Goal: Task Accomplishment & Management: Manage account settings

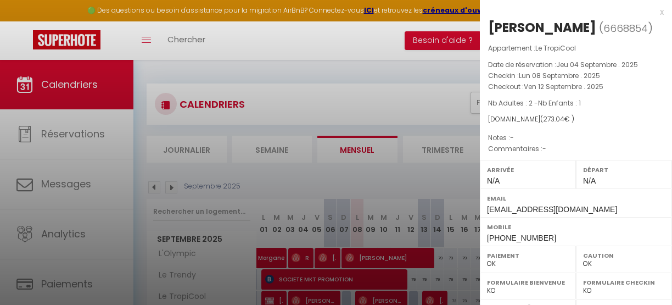
select select "0"
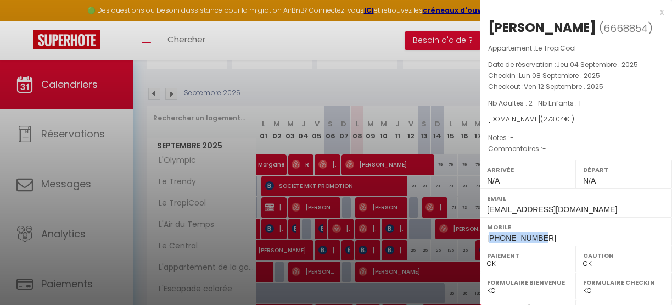
scroll to position [170, 0]
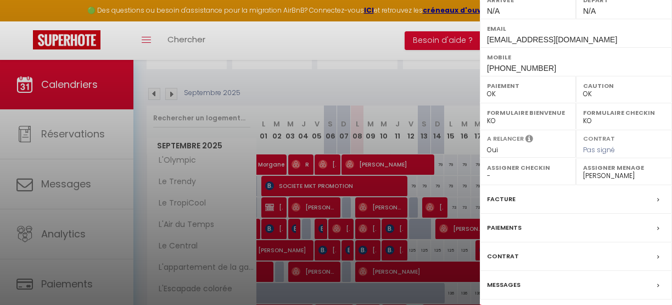
click at [402, 98] on div at bounding box center [336, 152] width 672 height 305
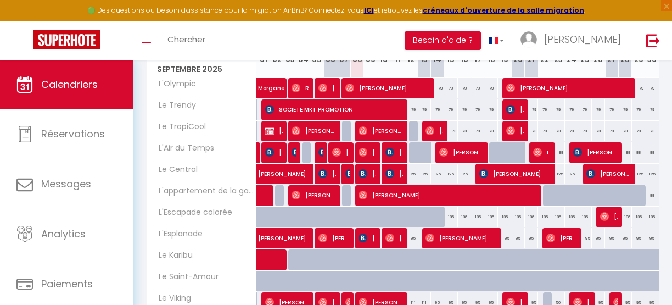
scroll to position [171, 0]
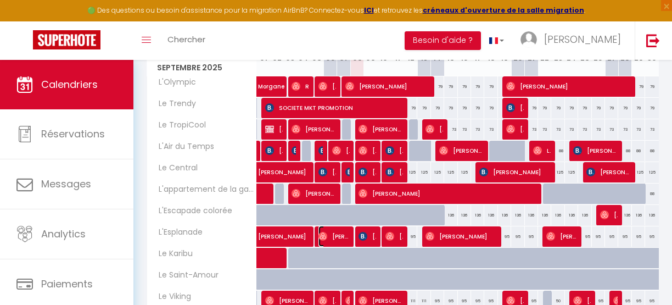
click at [332, 235] on span "Flavio Pereira" at bounding box center [334, 236] width 31 height 21
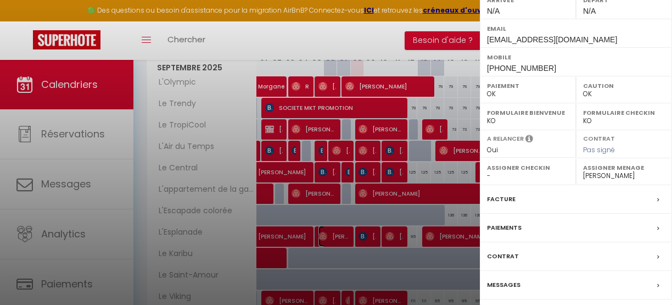
scroll to position [204, 0]
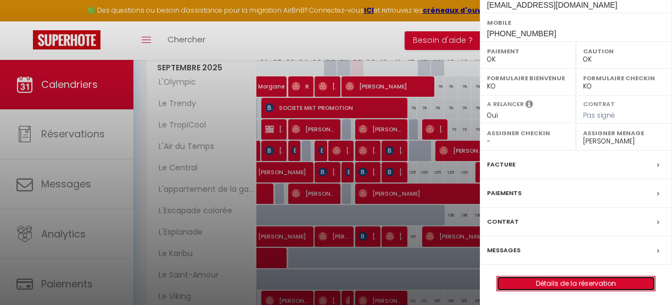
click at [573, 279] on link "Détails de la réservation" at bounding box center [576, 283] width 158 height 14
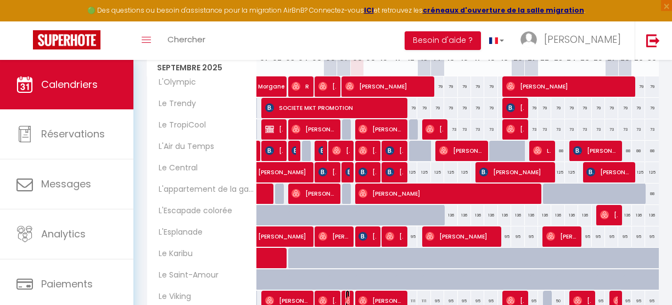
click at [346, 296] on img at bounding box center [349, 300] width 9 height 9
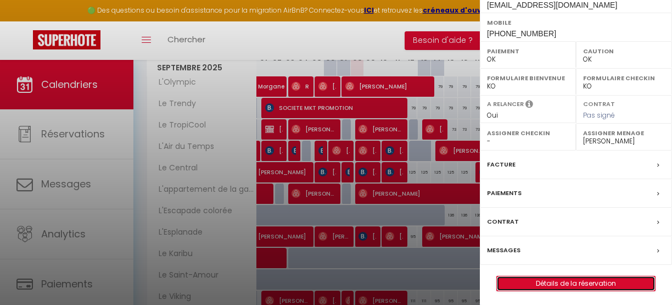
click at [538, 284] on link "Détails de la réservation" at bounding box center [576, 283] width 158 height 14
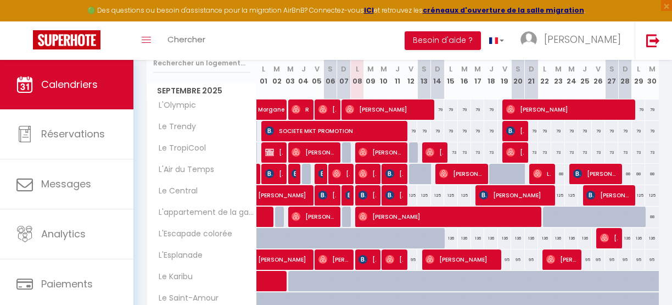
scroll to position [220, 0]
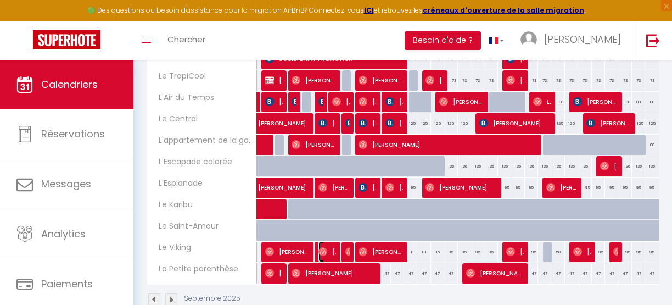
click at [319, 247] on img at bounding box center [323, 251] width 9 height 9
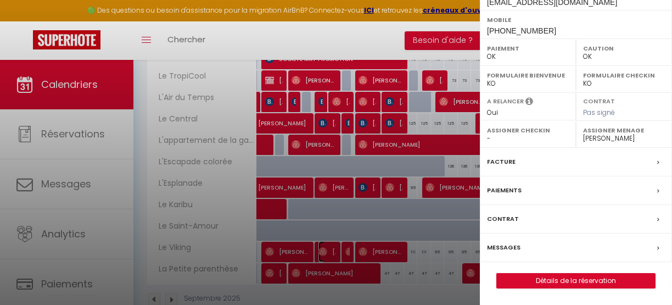
scroll to position [218, 0]
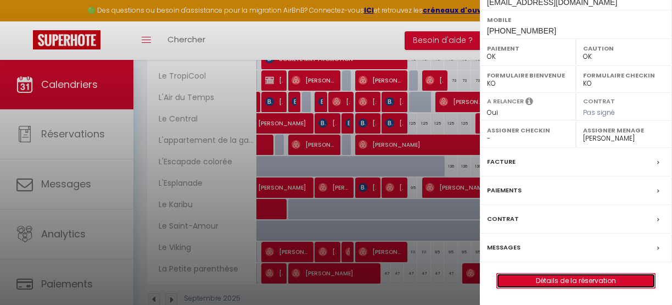
click at [552, 281] on link "Détails de la réservation" at bounding box center [576, 280] width 158 height 14
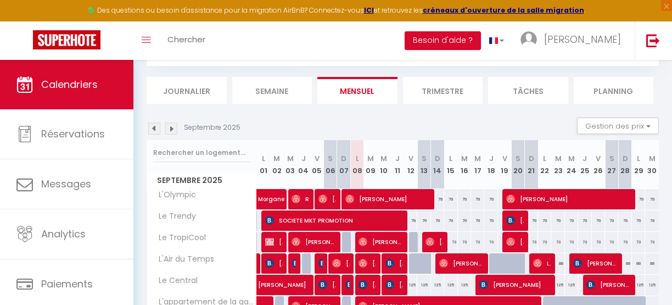
scroll to position [58, 0]
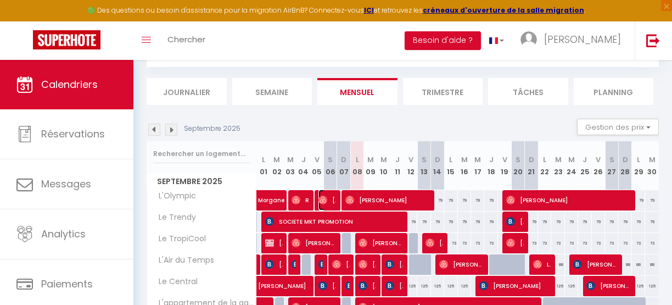
click at [328, 202] on span "[PERSON_NAME]" at bounding box center [328, 199] width 18 height 21
select select "46750"
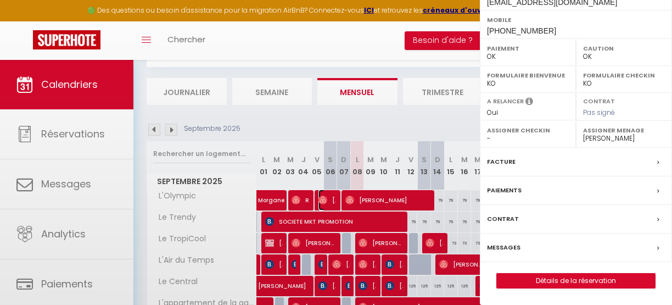
scroll to position [204, 0]
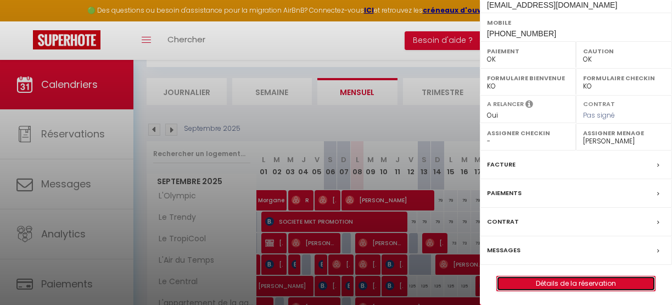
click at [550, 281] on link "Détails de la réservation" at bounding box center [576, 283] width 158 height 14
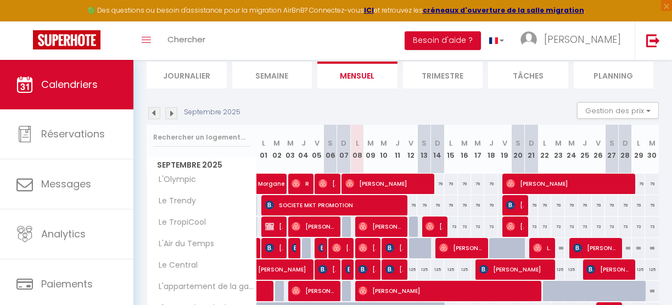
scroll to position [106, 0]
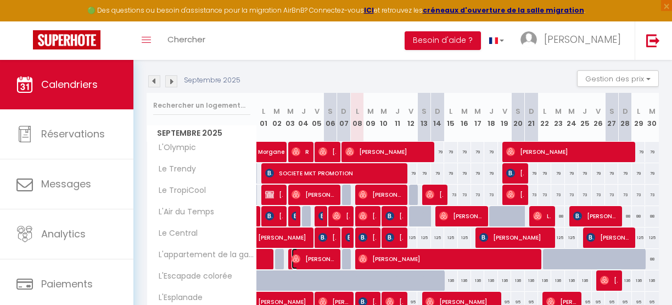
click at [310, 258] on span "Enric Batet Xaus" at bounding box center [314, 258] width 44 height 21
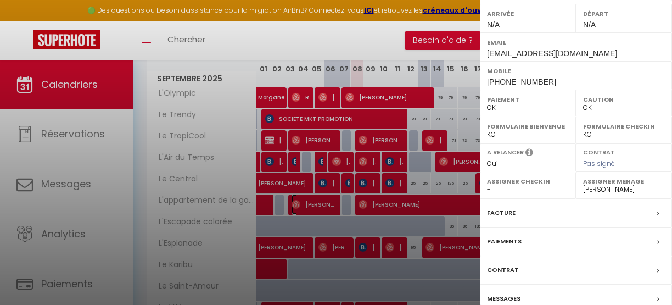
scroll to position [204, 0]
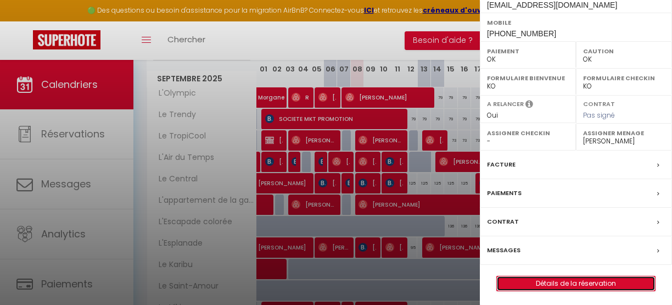
click at [543, 281] on link "Détails de la réservation" at bounding box center [576, 283] width 158 height 14
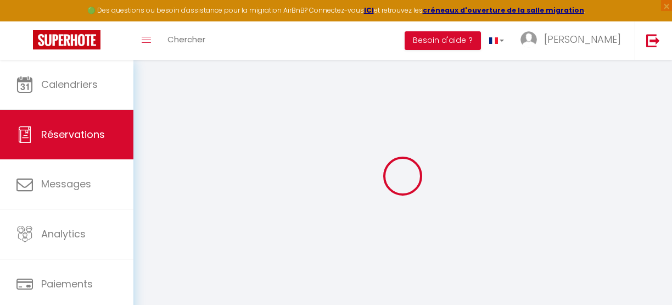
select select
checkbox input "false"
select select
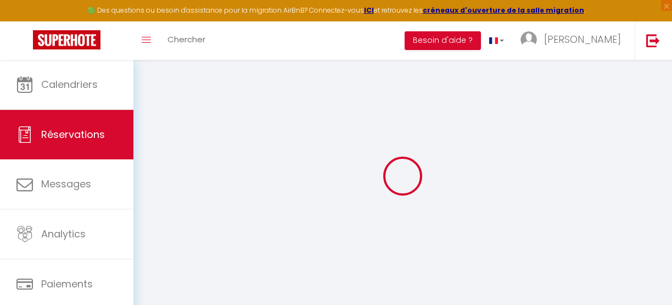
select select
checkbox input "false"
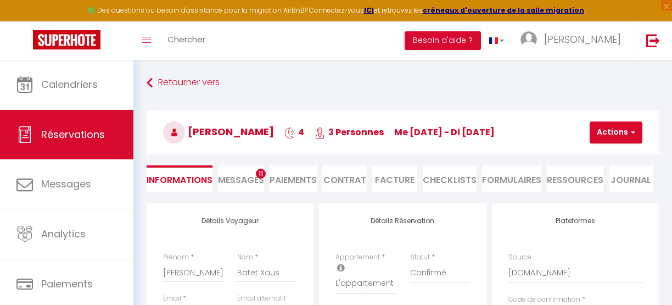
select select
type input "35"
type input "10.3"
select select
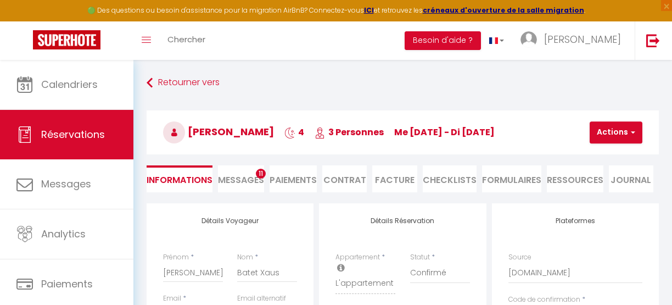
checkbox input "false"
select select
checkbox input "false"
select select
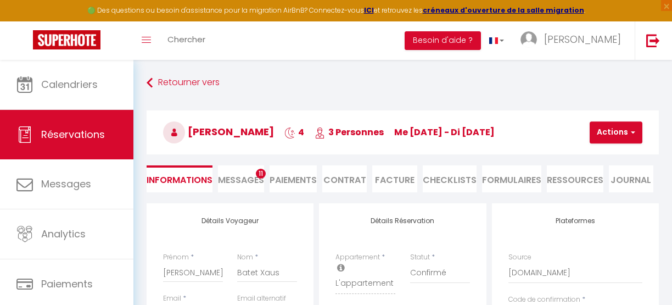
select select
checkbox input "false"
click at [450, 173] on li "CHECKLISTS" at bounding box center [450, 178] width 54 height 27
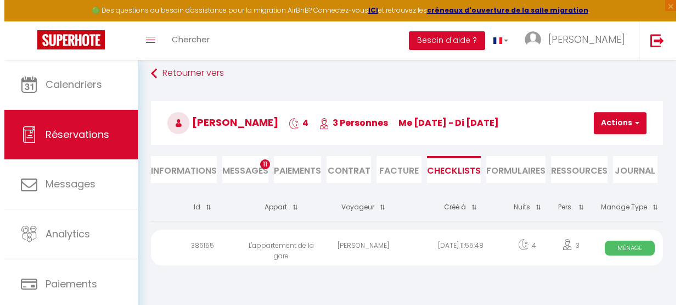
scroll to position [14, 0]
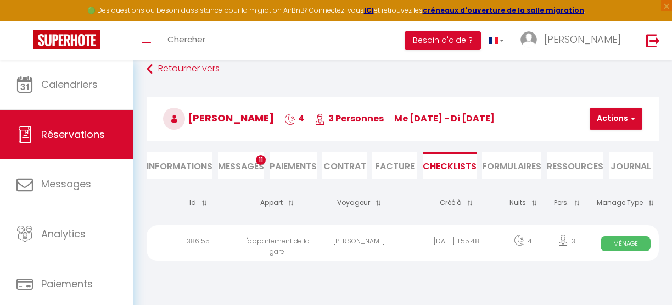
click at [354, 237] on div "Enric Batet Xaus" at bounding box center [359, 243] width 97 height 36
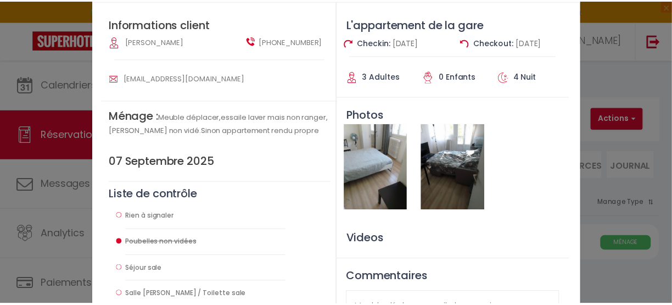
scroll to position [0, 0]
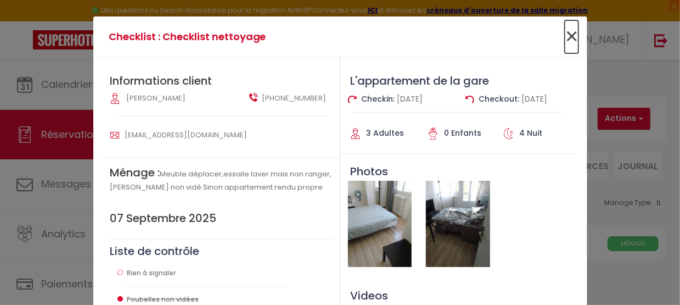
click at [570, 36] on span "×" at bounding box center [572, 36] width 14 height 33
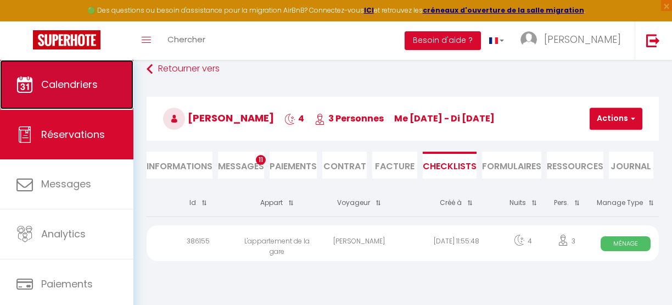
click at [82, 86] on span "Calendriers" at bounding box center [69, 84] width 57 height 14
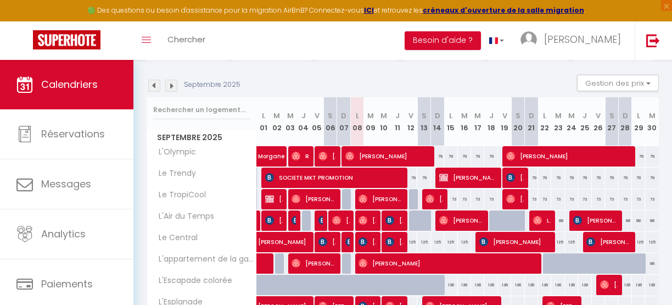
scroll to position [104, 0]
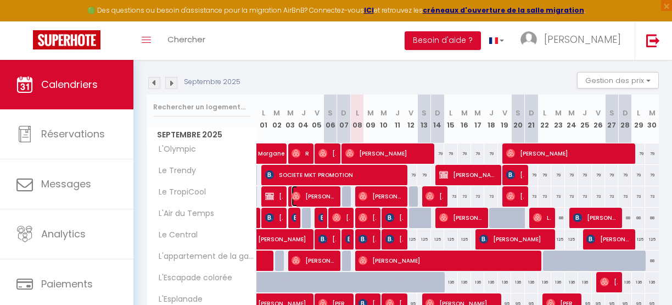
click at [320, 191] on span "Anna Bertuccelli" at bounding box center [314, 196] width 44 height 21
select select "OK"
select select "0"
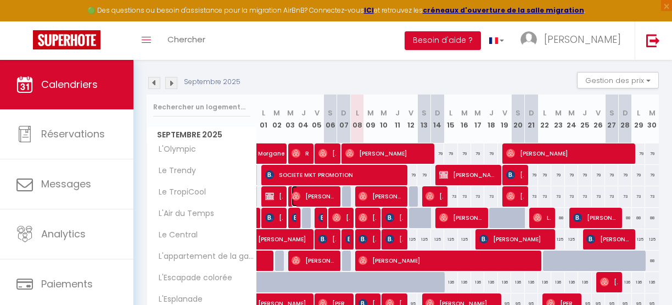
select select "1"
select select
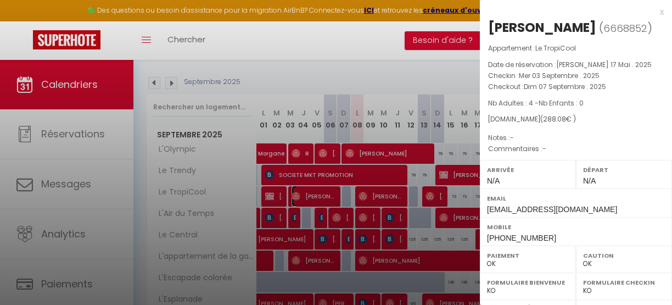
select select "46750"
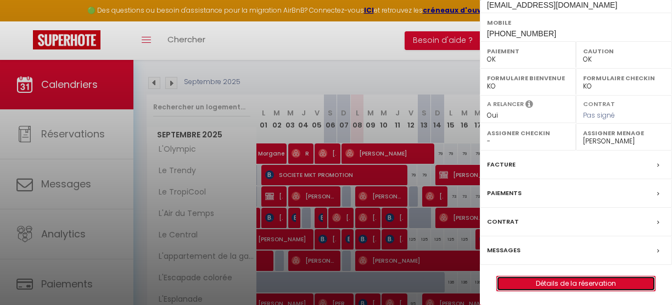
click at [540, 281] on link "Détails de la réservation" at bounding box center [576, 283] width 158 height 14
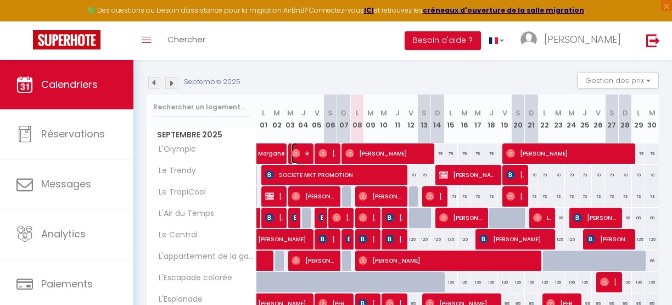
click at [302, 151] on span "Regine" at bounding box center [301, 153] width 18 height 21
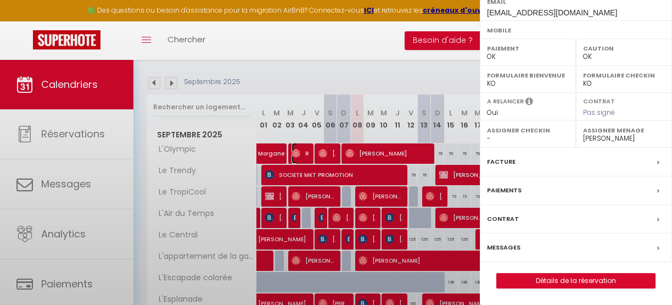
scroll to position [193, 0]
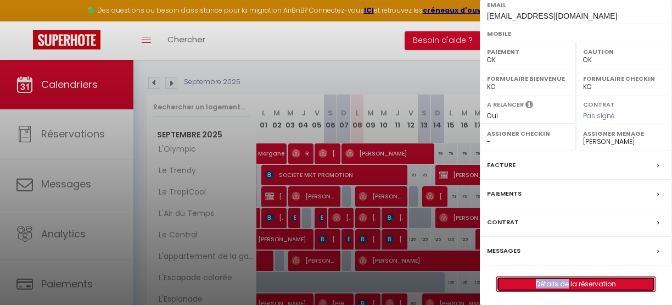
drag, startPoint x: 555, startPoint y: 273, endPoint x: 563, endPoint y: 277, distance: 9.6
click at [563, 277] on link "Détails de la réservation" at bounding box center [576, 284] width 158 height 14
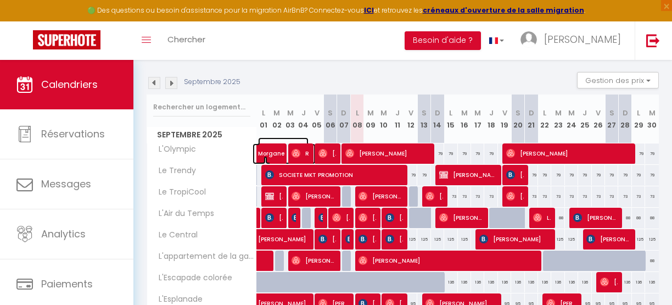
click at [266, 152] on span "Morgane" at bounding box center [283, 147] width 51 height 21
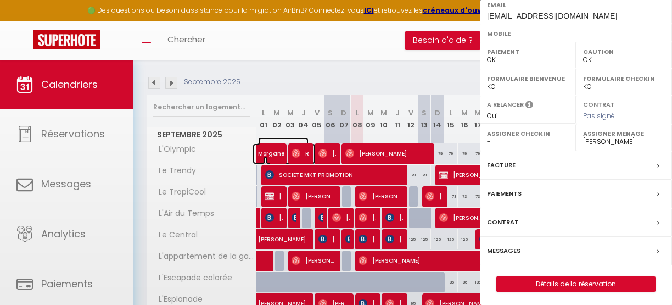
select select
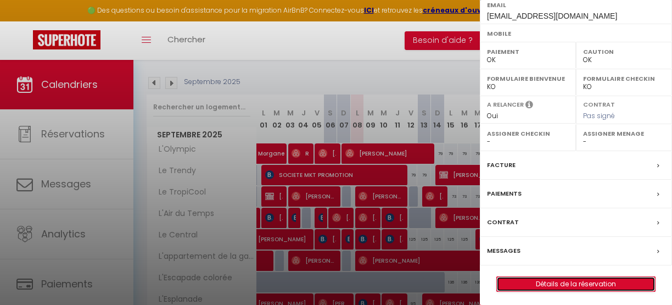
click at [552, 278] on link "Détails de la réservation" at bounding box center [576, 284] width 158 height 14
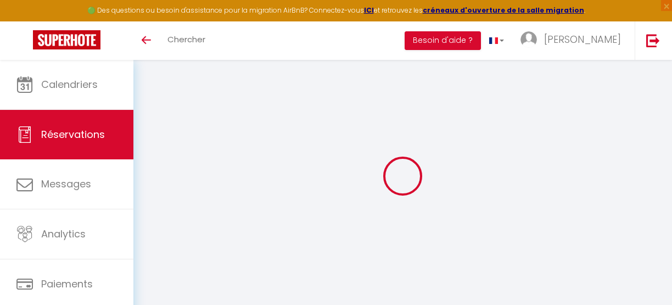
select select
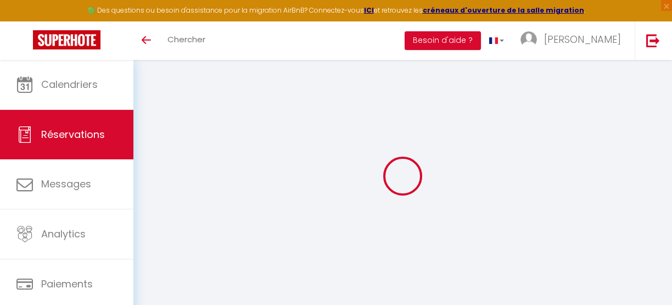
type input "Flavio"
type input "Pereira"
type input "ovb5xouiw7jly3lb0osj8m7a9ooh@reply.superhote.com"
type input "+33659570603"
select select
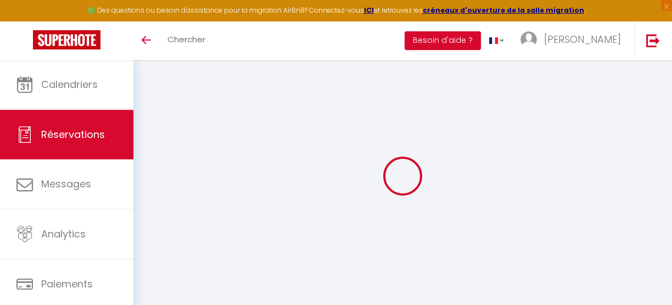
type input "7.16"
select select "71261"
select select "1"
select select
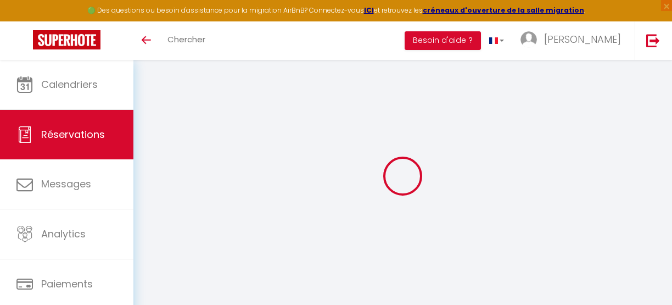
type input "4"
select select "12"
select select
type input "234"
checkbox input "false"
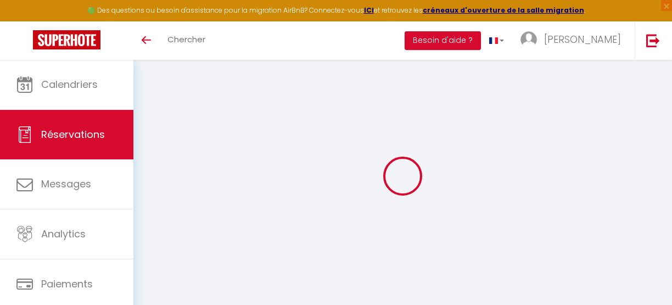
type input "48.17"
select select "1"
type input "0"
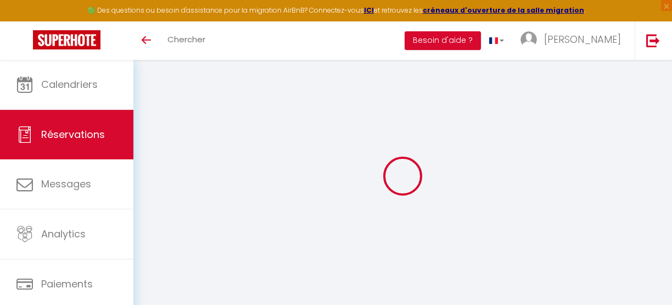
select select
select select "15"
checkbox input "false"
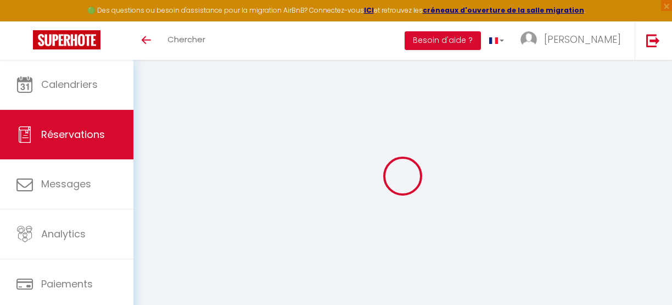
select select
checkbox input "false"
select select
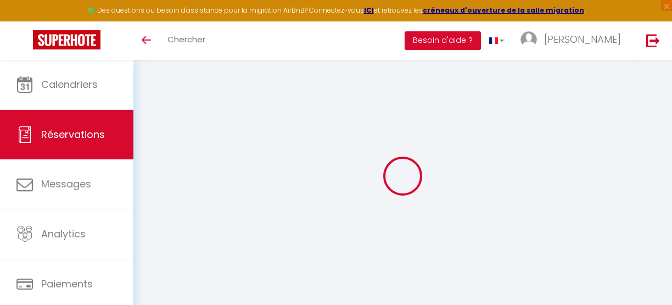
select select
checkbox input "false"
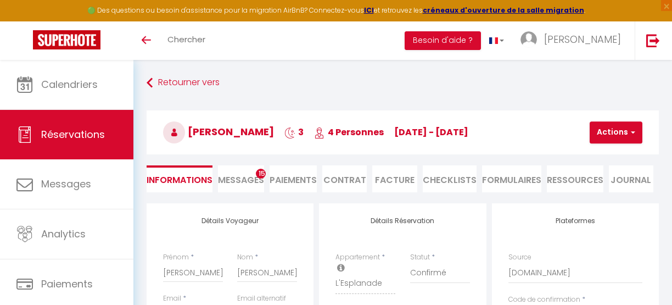
select select
type input "47"
type input "8.36"
select select
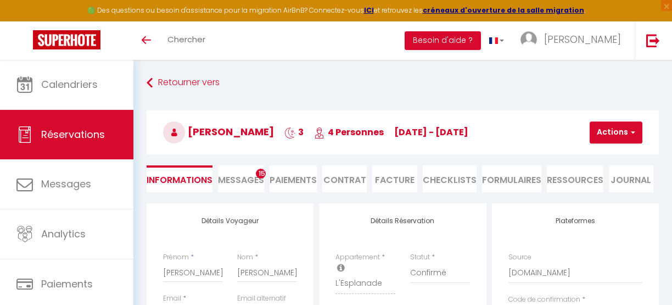
checkbox input "false"
select select
checkbox input "false"
select select
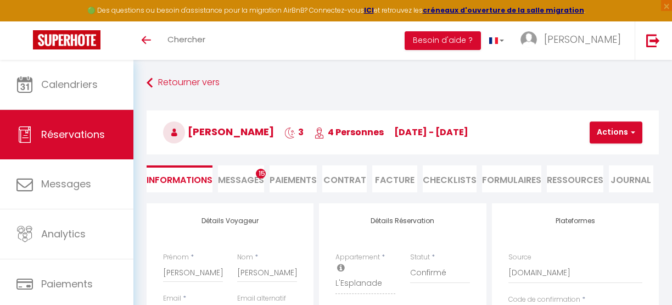
select select
checkbox input "false"
click at [460, 180] on li "CHECKLISTS" at bounding box center [450, 178] width 54 height 27
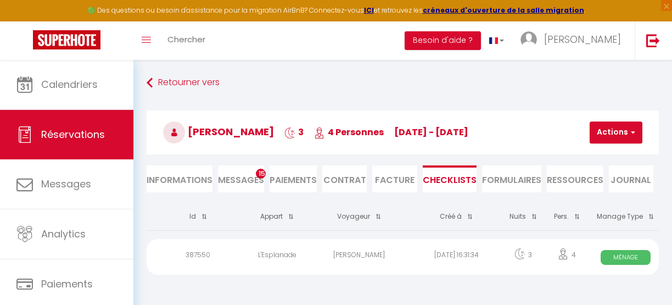
click at [364, 252] on div "Flavio Pereira" at bounding box center [359, 257] width 97 height 36
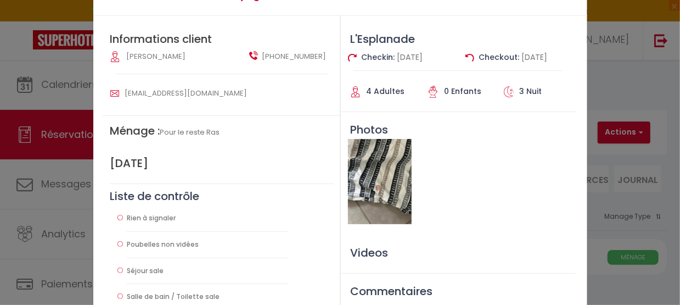
scroll to position [35, 0]
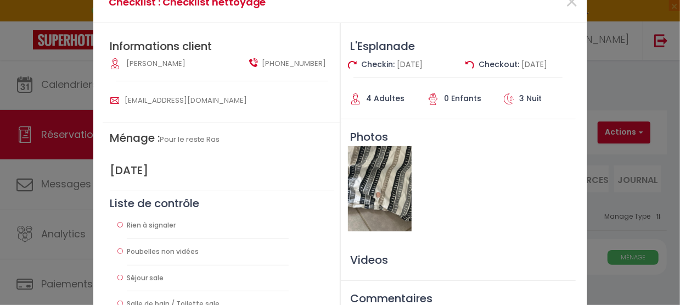
click at [368, 185] on img at bounding box center [380, 188] width 64 height 85
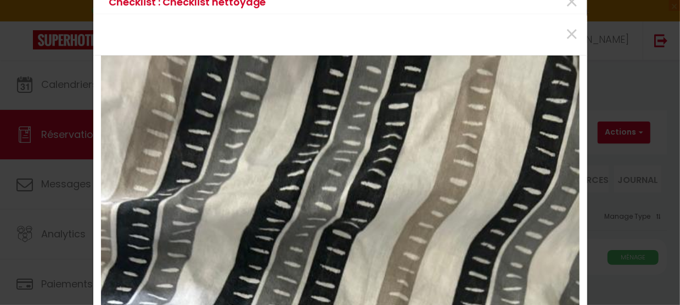
scroll to position [0, 0]
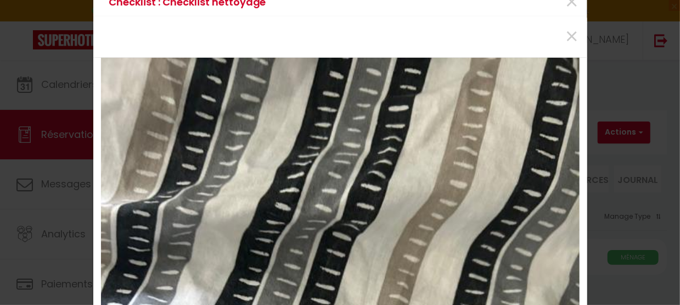
click at [566, 3] on div "× Fermer Télécharger" at bounding box center [340, 152] width 680 height 305
click at [568, 35] on span "×" at bounding box center [573, 36] width 14 height 33
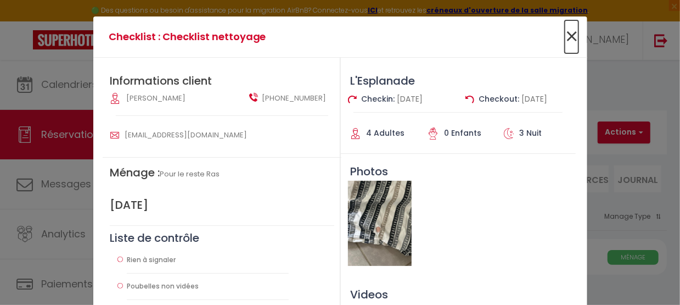
click at [568, 36] on span "×" at bounding box center [572, 36] width 14 height 33
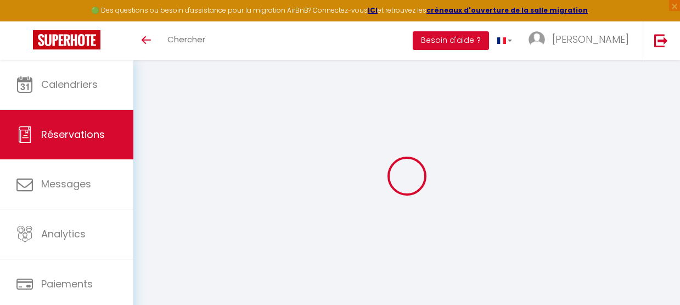
select select
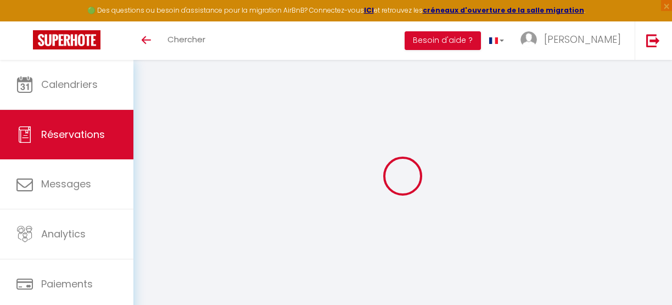
type input "Sophie"
type input "Colin"
type input "ve7owcec6ekn3v43lahd2cledsa4@reply.superhote.com"
type input "+33660468118"
select select
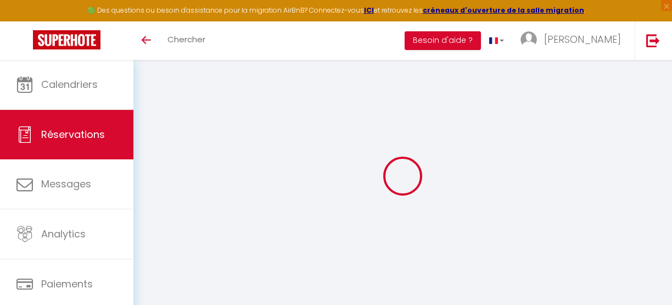
type input "14.4"
select select "71259"
select select "1"
select select
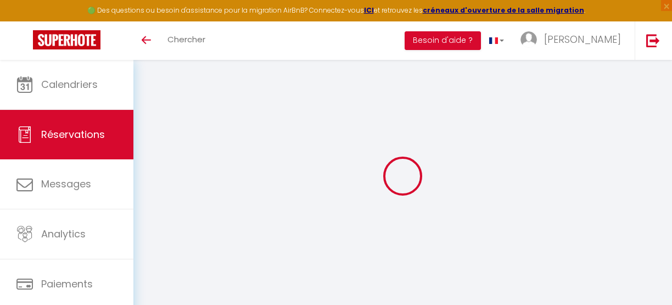
type input "2"
select select "12"
select select
type input "50"
checkbox input "false"
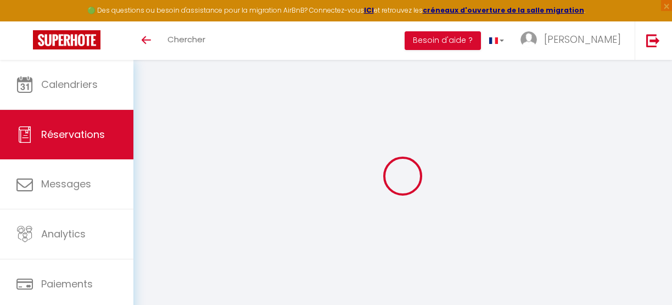
type input "0"
select select "1"
type input "0"
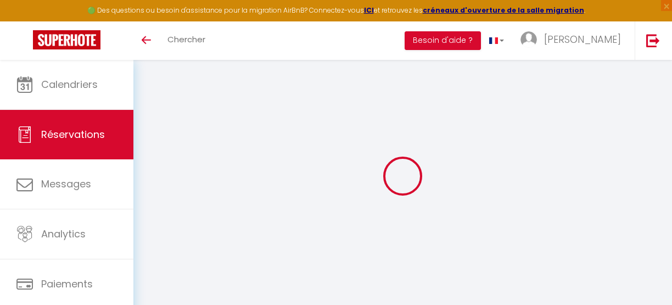
select select
select select "15"
checkbox input "false"
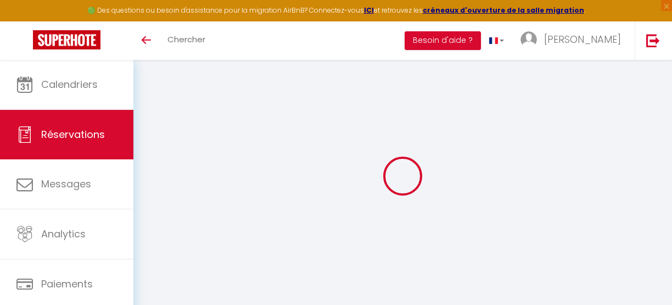
select select
checkbox input "false"
select select
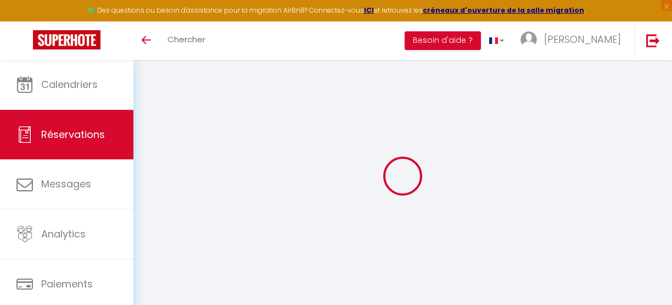
select select
checkbox input "false"
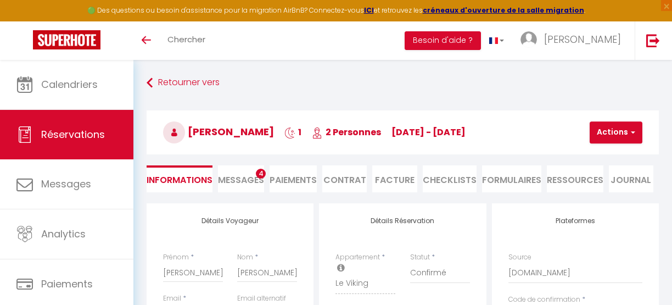
select select
type input "30"
type input "2.75"
select select
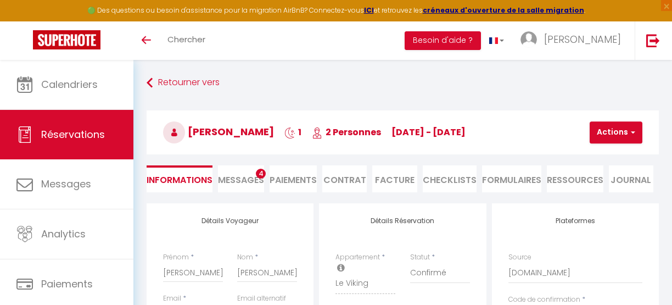
checkbox input "false"
select select
checkbox input "false"
select select
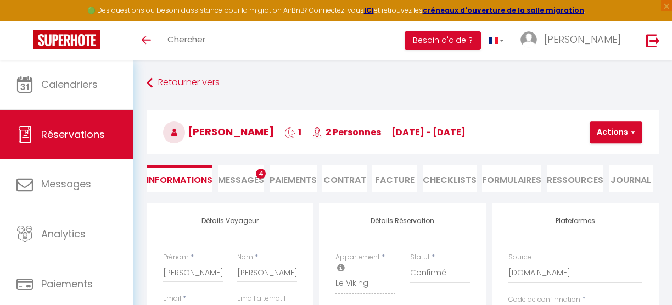
select select
checkbox input "false"
click at [451, 175] on li "CHECKLISTS" at bounding box center [450, 178] width 54 height 27
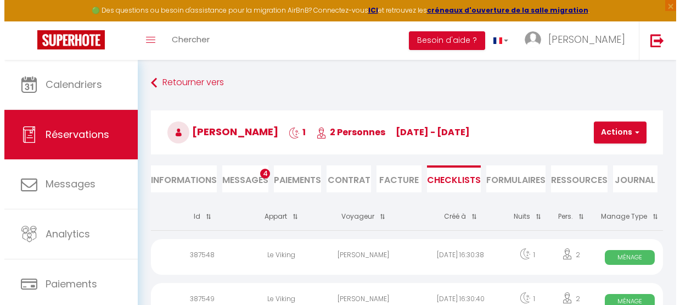
scroll to position [60, 0]
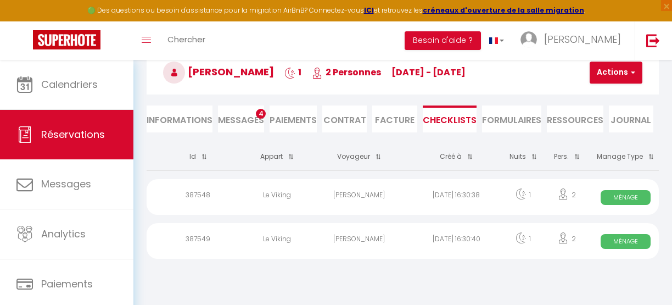
click at [367, 195] on div "Sophie Colin" at bounding box center [359, 197] width 97 height 36
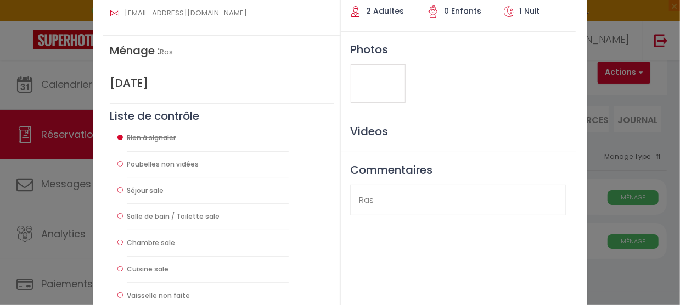
scroll to position [0, 0]
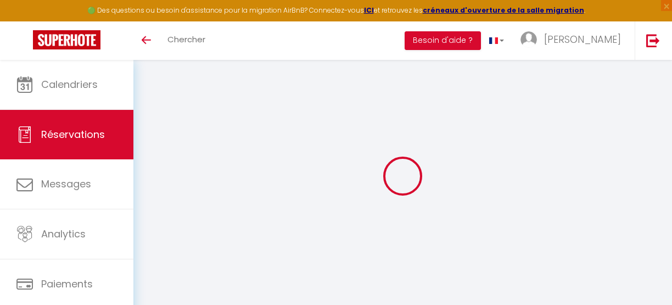
select select
checkbox input "false"
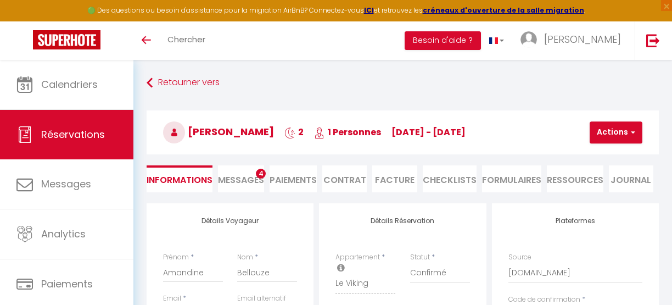
select select
type input "30"
type input "6.43"
select select
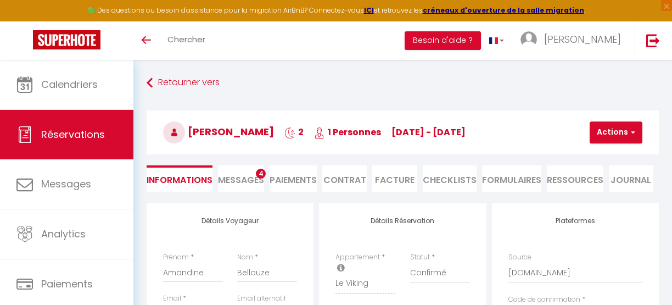
checkbox input "false"
select select
checkbox input "false"
select select
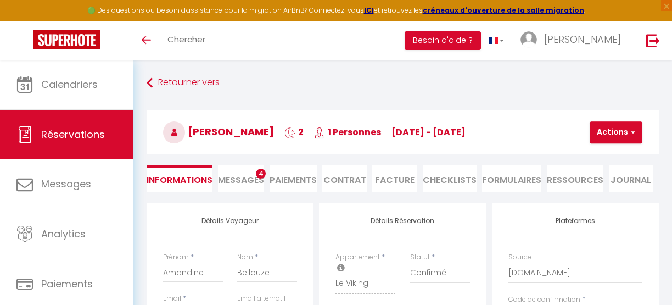
click at [446, 181] on li "CHECKLISTS" at bounding box center [450, 178] width 54 height 27
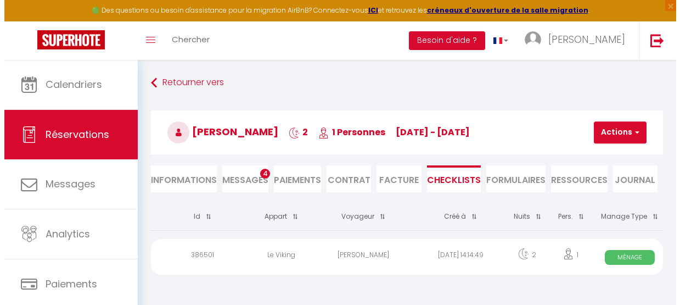
scroll to position [60, 0]
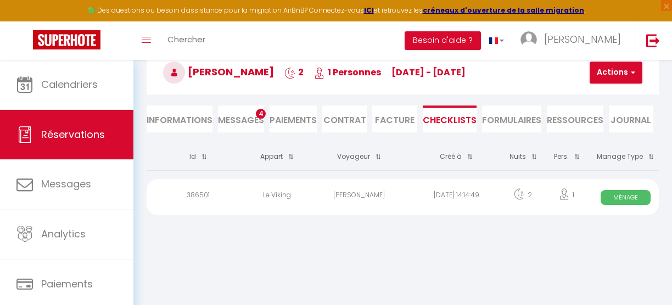
click at [369, 202] on div "[PERSON_NAME]" at bounding box center [359, 197] width 97 height 36
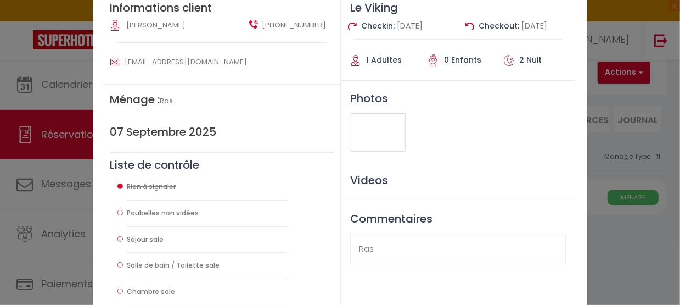
scroll to position [76, 0]
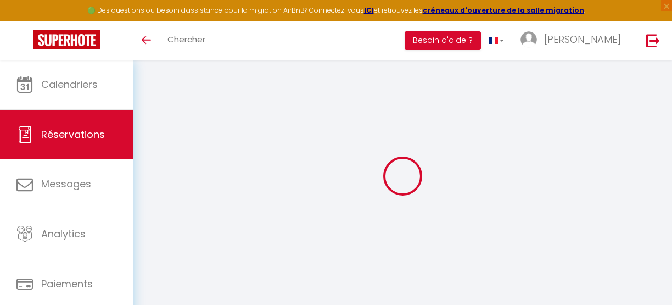
select select
checkbox input "false"
select select
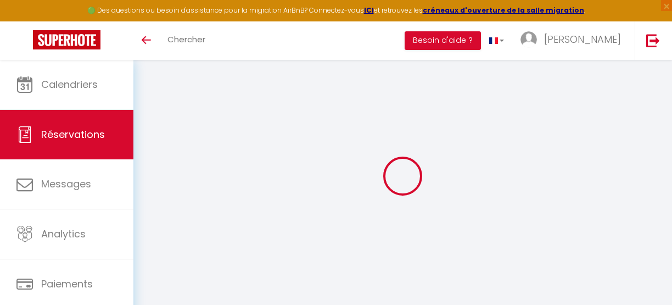
select select
checkbox input "false"
select select
type input "30"
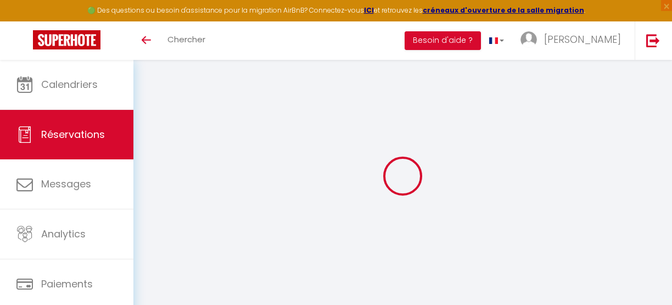
type input "3.52"
select select
checkbox input "false"
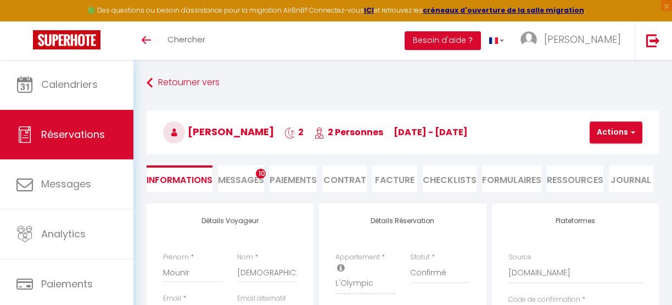
select select
checkbox input "false"
select select
click at [450, 174] on li "CHECKLISTS" at bounding box center [450, 178] width 54 height 27
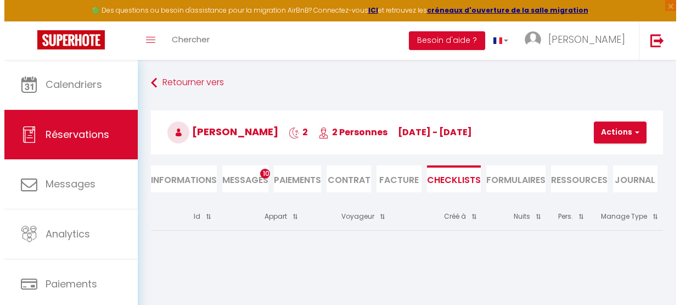
scroll to position [60, 0]
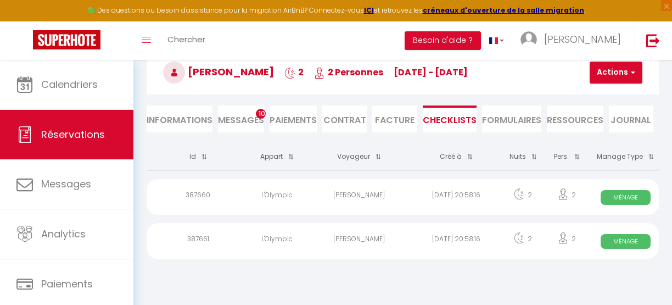
click at [375, 192] on div "Mounir Moumni" at bounding box center [359, 197] width 97 height 36
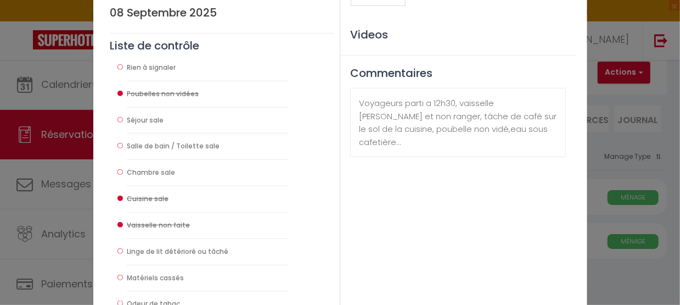
scroll to position [217, 0]
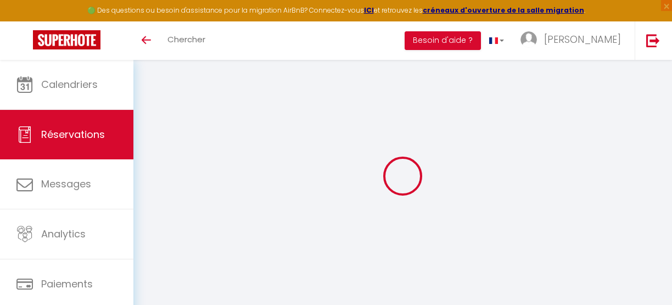
select select
checkbox input "false"
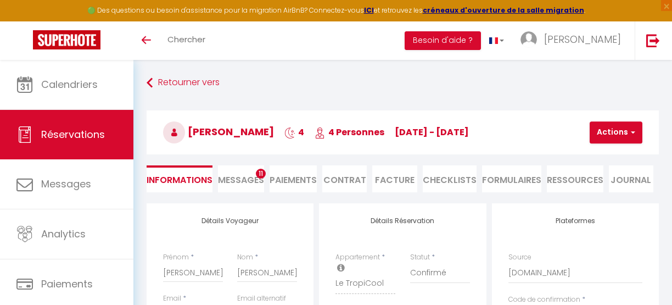
select select
type input "30"
type input "14.08"
select select
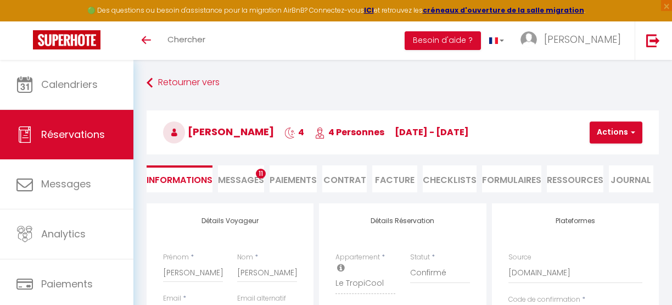
checkbox input "false"
select select
checkbox input "false"
select select
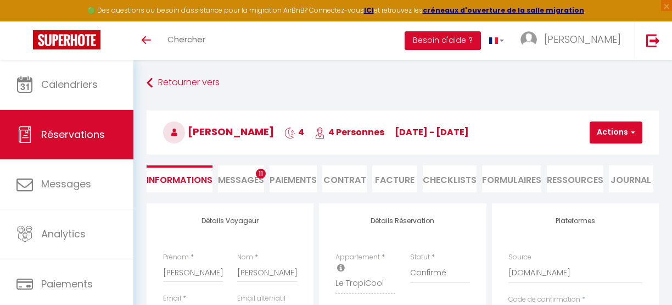
click at [470, 172] on li "CHECKLISTS" at bounding box center [450, 178] width 54 height 27
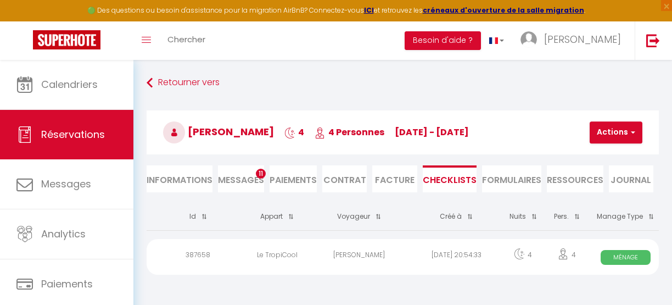
click at [357, 253] on div "Anna Bertuccelli" at bounding box center [359, 257] width 97 height 36
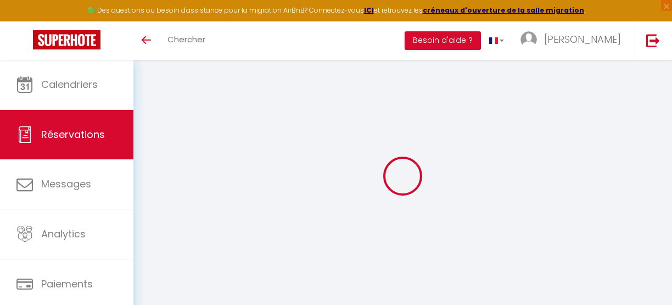
select select
checkbox input "false"
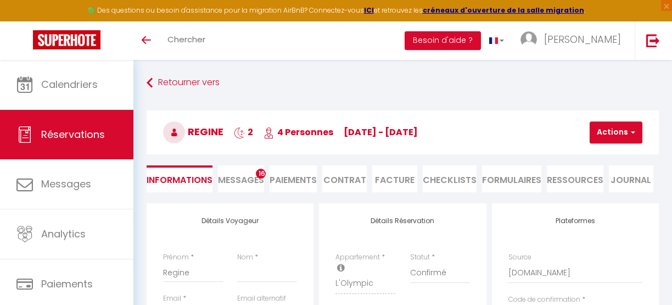
select select
type input "30"
type input "7.04"
select select
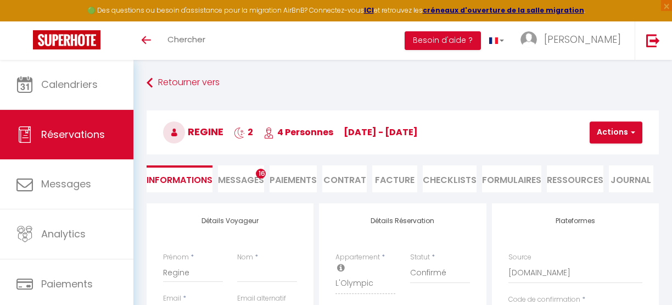
checkbox input "false"
select select
checkbox input "false"
select select
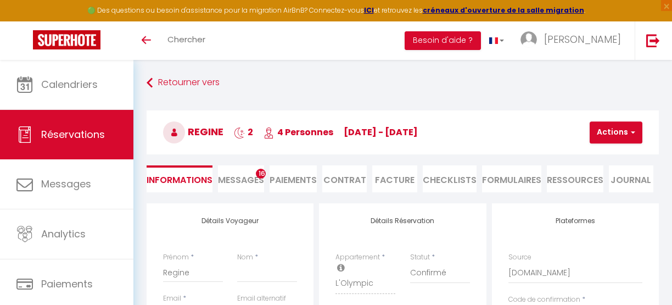
click at [521, 175] on li "FORMULAIRES" at bounding box center [511, 178] width 59 height 27
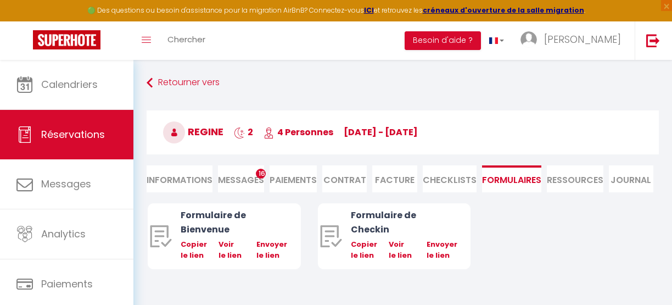
click at [446, 183] on li "CHECKLISTS" at bounding box center [450, 178] width 54 height 27
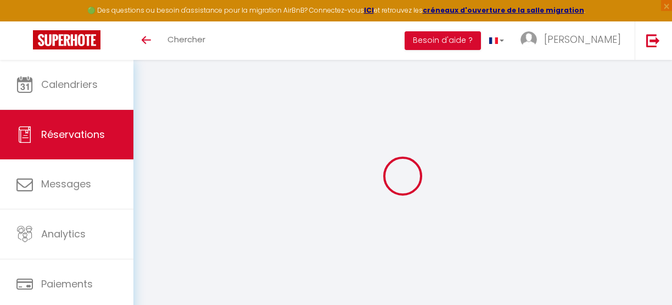
select select
checkbox input "false"
select select
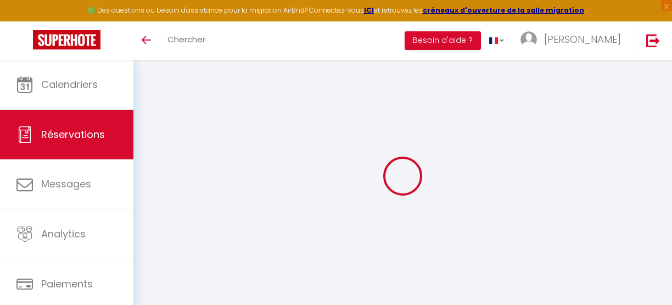
select select
checkbox input "false"
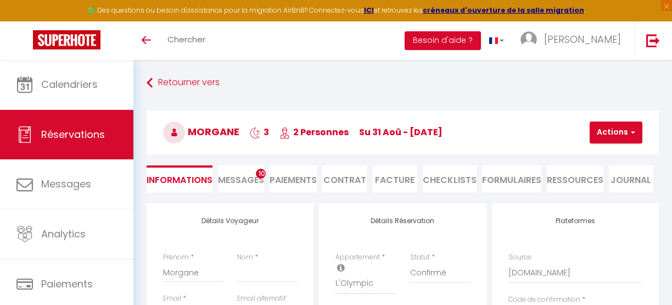
select select
type input "30"
type input "5.28"
select select
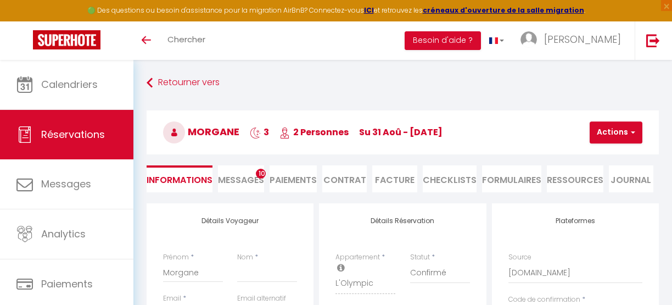
checkbox input "false"
select select
checkbox input "false"
select select
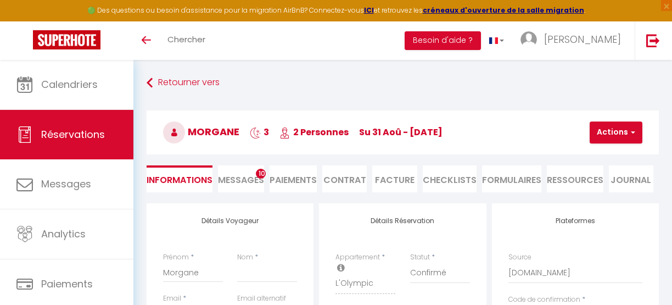
click at [454, 180] on li "CHECKLISTS" at bounding box center [450, 178] width 54 height 27
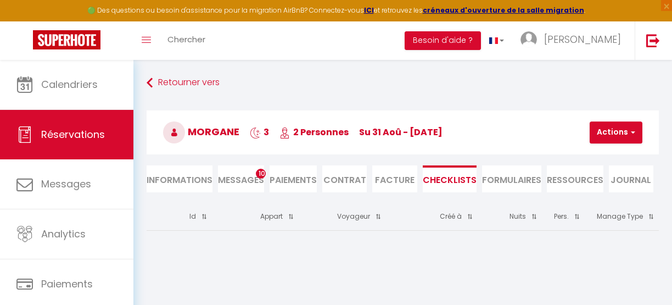
scroll to position [60, 0]
